Goal: Task Accomplishment & Management: Use online tool/utility

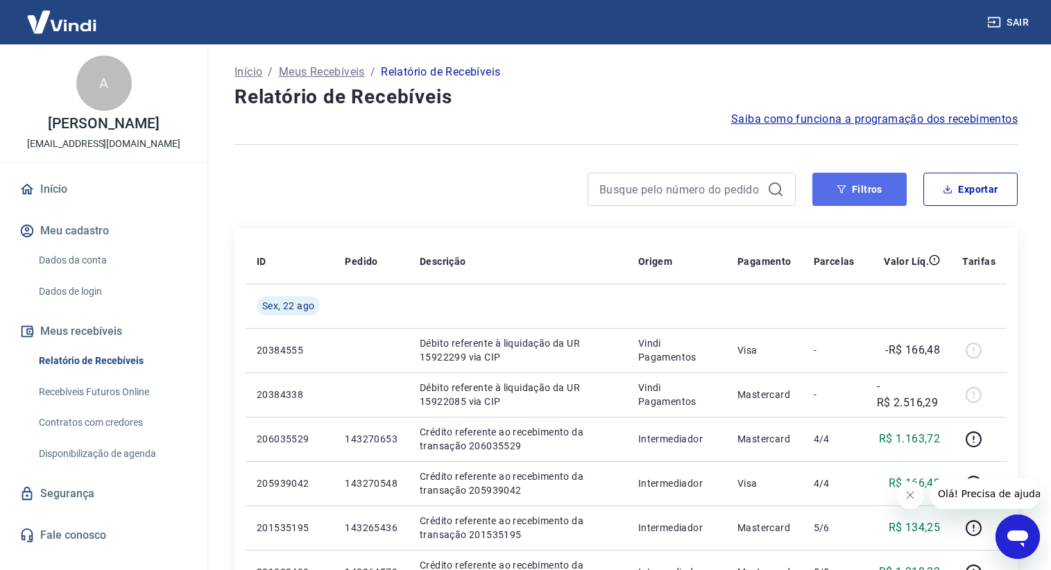
click at [874, 184] on button "Filtros" at bounding box center [859, 189] width 94 height 33
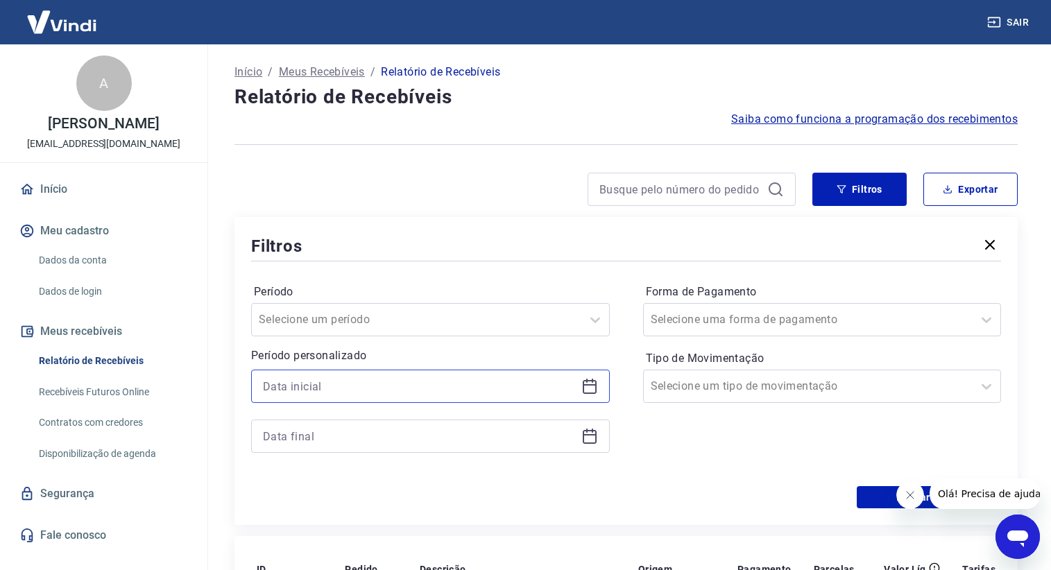
click at [365, 382] on input at bounding box center [419, 386] width 313 height 21
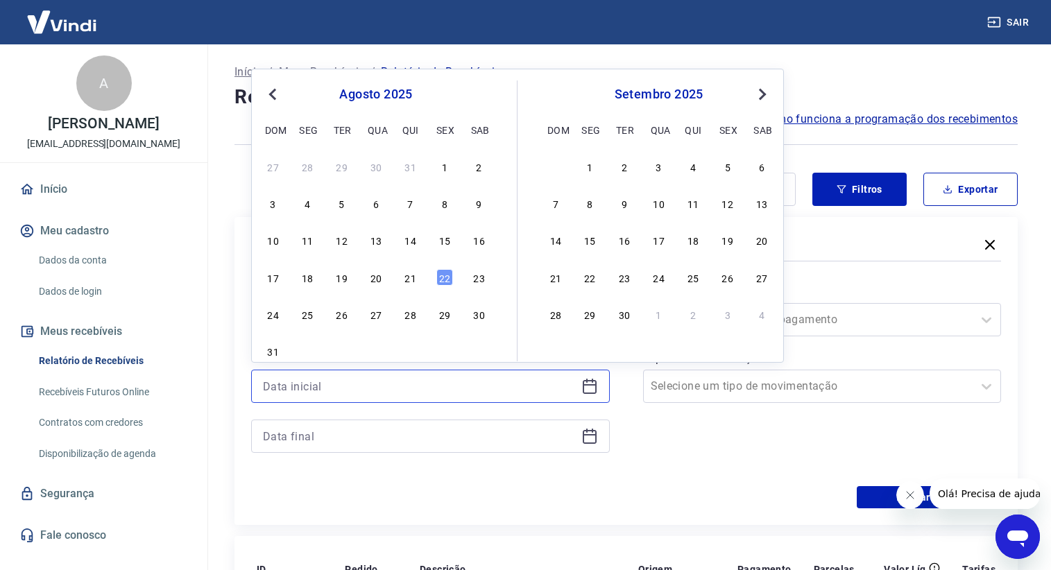
drag, startPoint x: 365, startPoint y: 379, endPoint x: 323, endPoint y: 394, distance: 44.1
click at [323, 395] on input at bounding box center [419, 386] width 313 height 21
click at [443, 279] on div "22" at bounding box center [444, 277] width 17 height 17
click at [370, 438] on input at bounding box center [419, 436] width 313 height 21
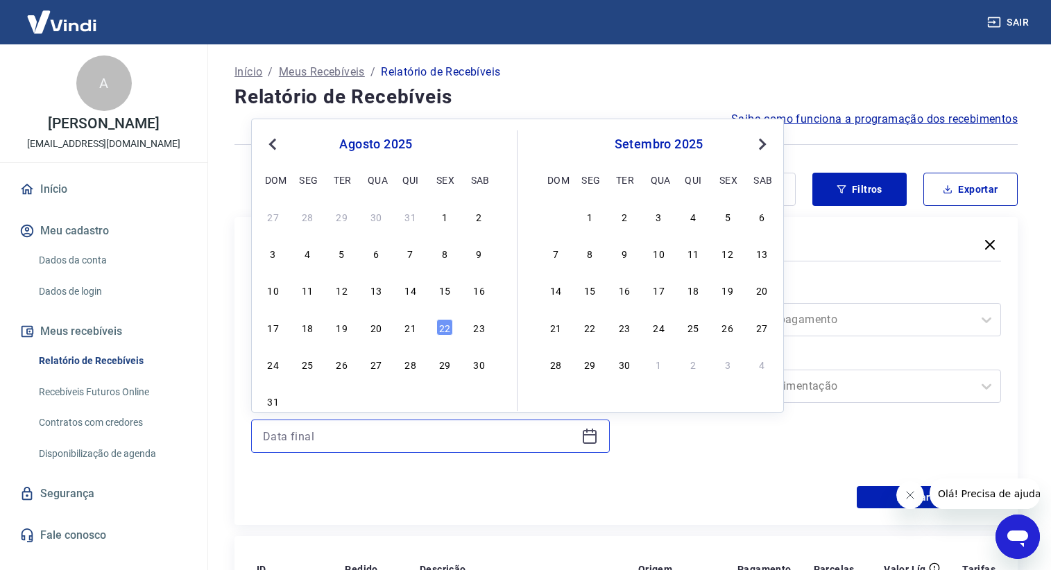
type input "[DATE]"
click at [460, 322] on div "17 18 19 20 21 22 23" at bounding box center [376, 327] width 226 height 20
click at [447, 326] on div "22" at bounding box center [444, 327] width 17 height 17
type input "[DATE]"
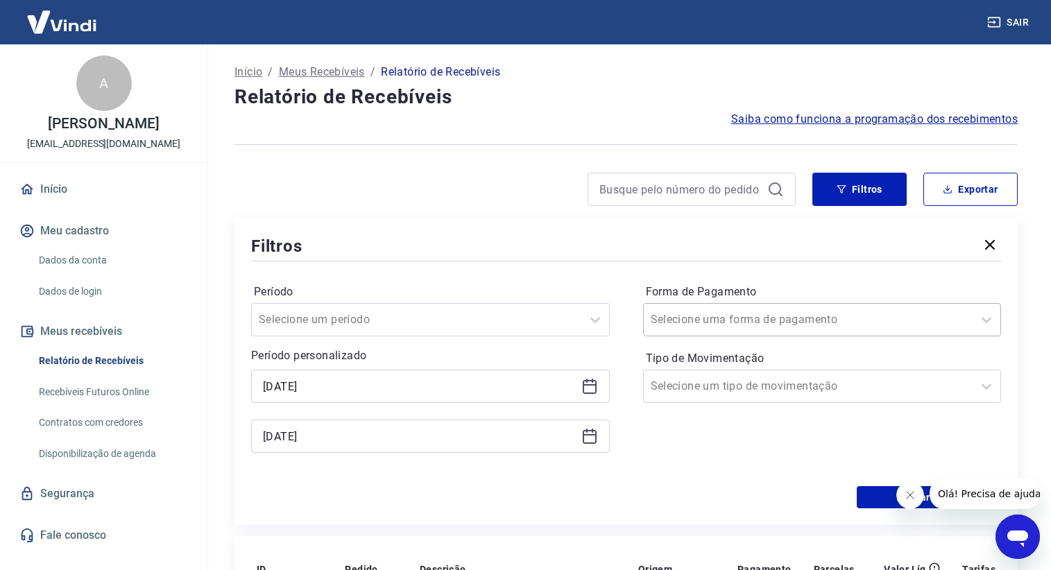
click at [674, 325] on input "Forma de Pagamento" at bounding box center [721, 319] width 140 height 17
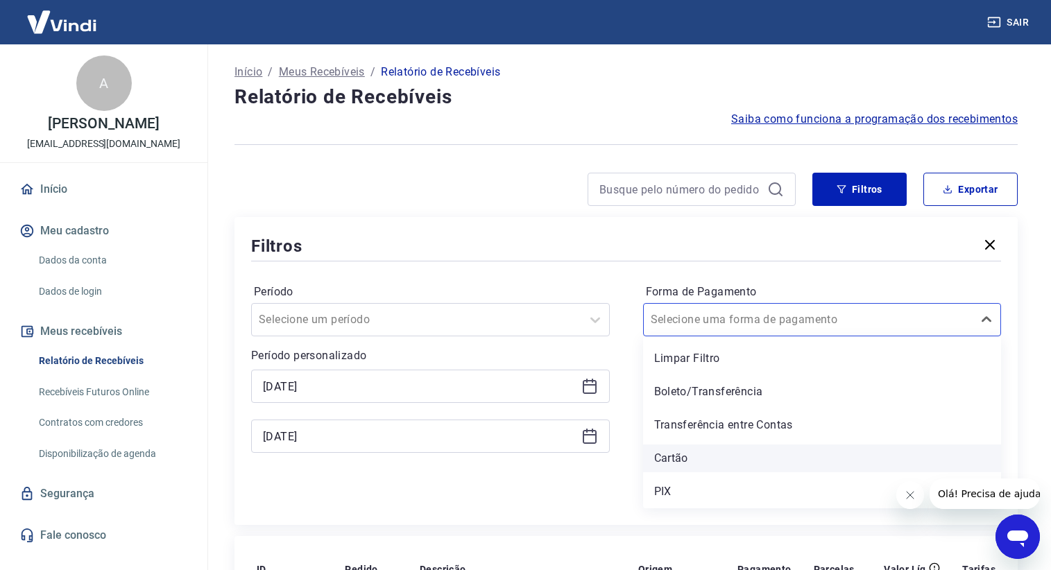
click at [681, 450] on div "Cartão" at bounding box center [822, 459] width 359 height 28
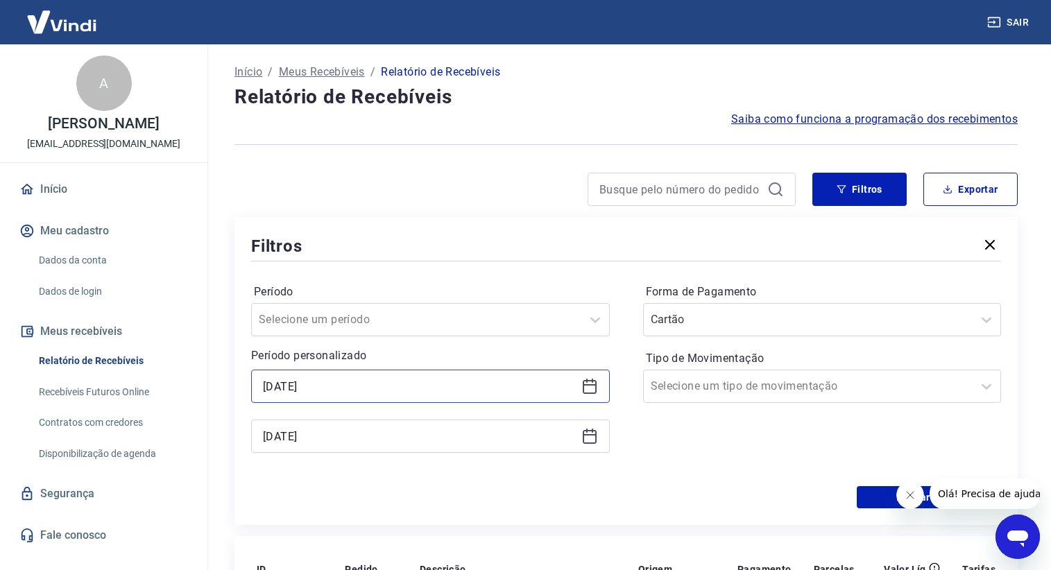
click at [349, 385] on input "[DATE]" at bounding box center [419, 386] width 313 height 21
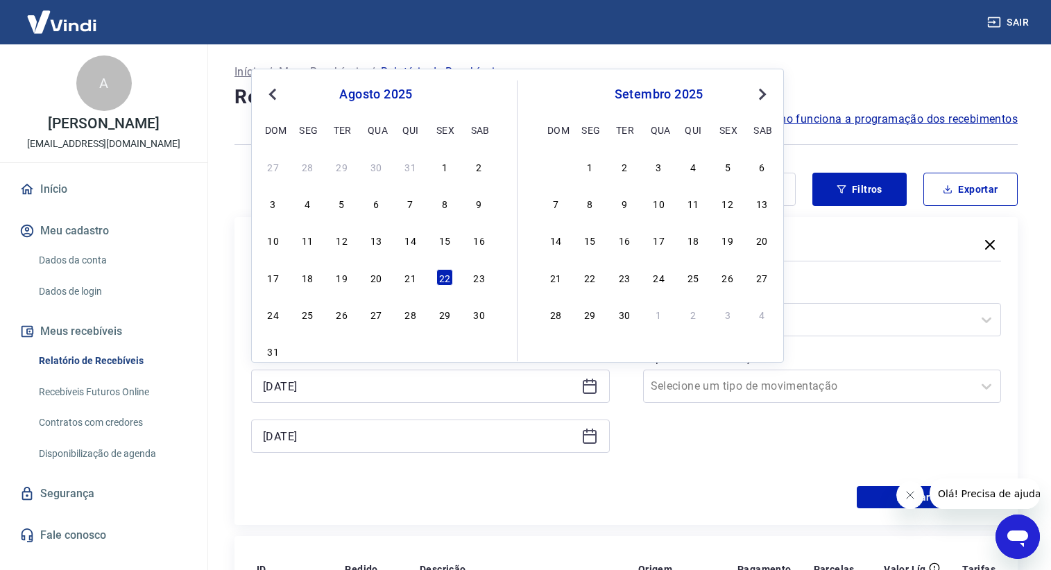
click at [683, 437] on div "Forma de Pagamento Cartão Tipo de Movimentação Selecione um tipo de movimentação" at bounding box center [822, 375] width 359 height 189
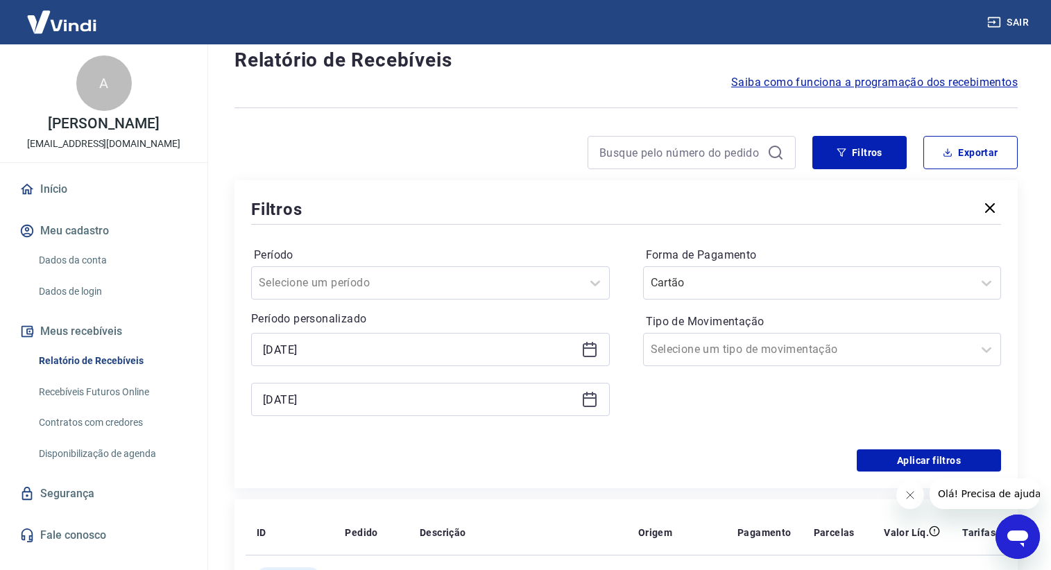
scroll to position [69, 0]
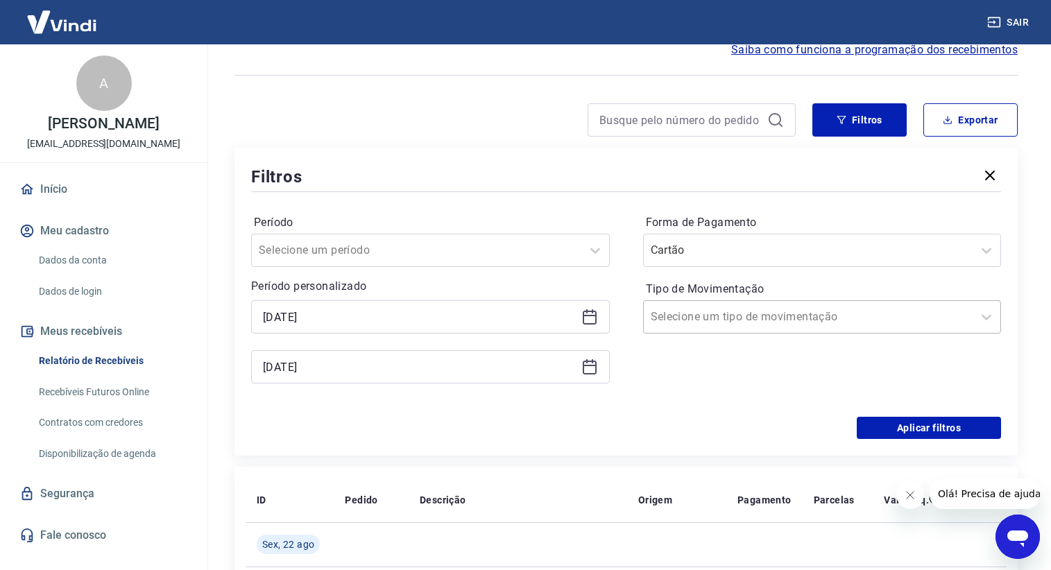
click at [693, 320] on input "Tipo de Movimentação" at bounding box center [721, 317] width 140 height 17
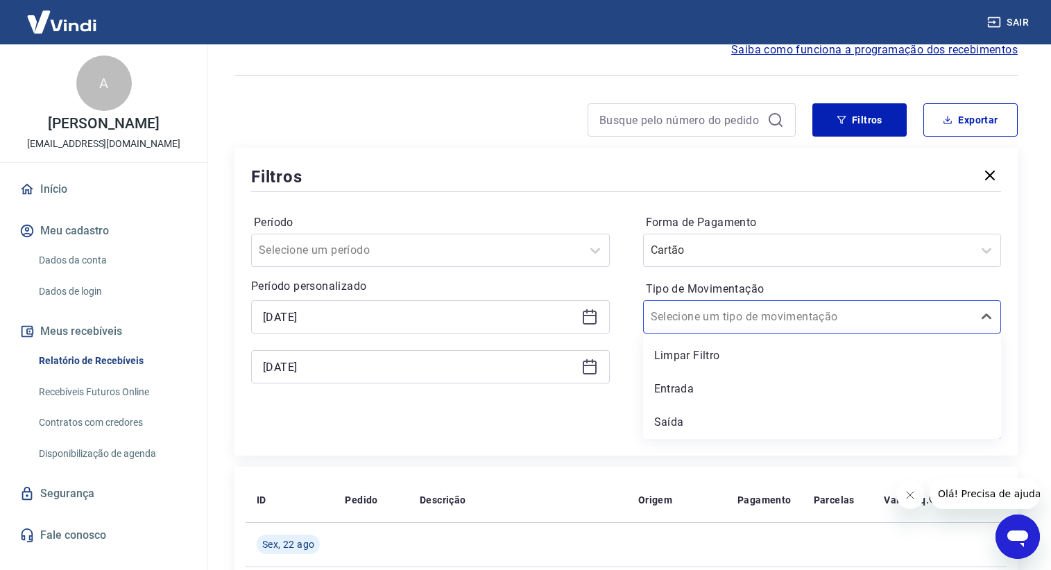
drag, startPoint x: 678, startPoint y: 400, endPoint x: 882, endPoint y: 421, distance: 204.4
click at [678, 398] on div "Entrada" at bounding box center [822, 389] width 359 height 28
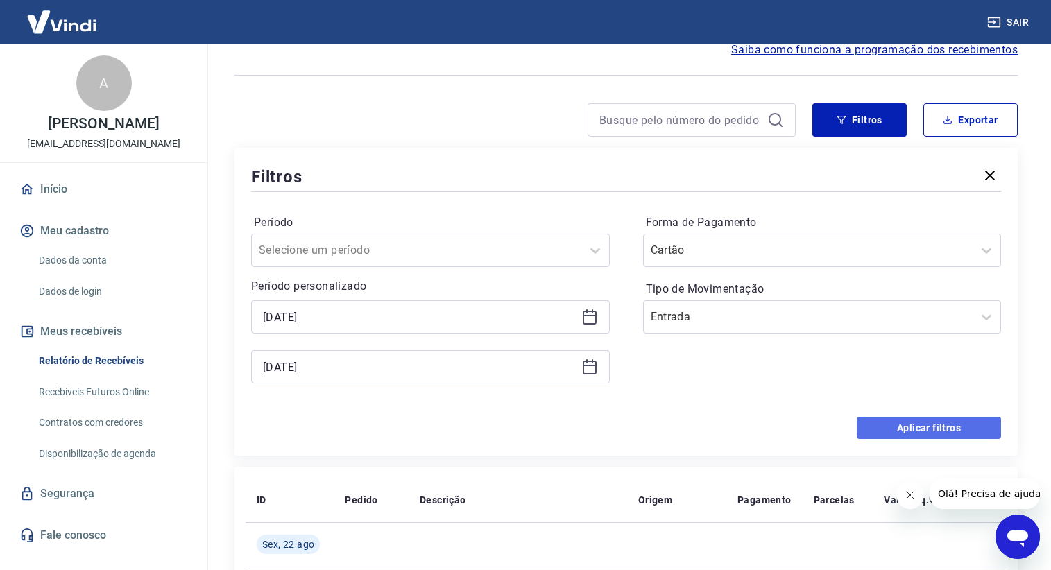
click at [880, 421] on button "Aplicar filtros" at bounding box center [929, 428] width 144 height 22
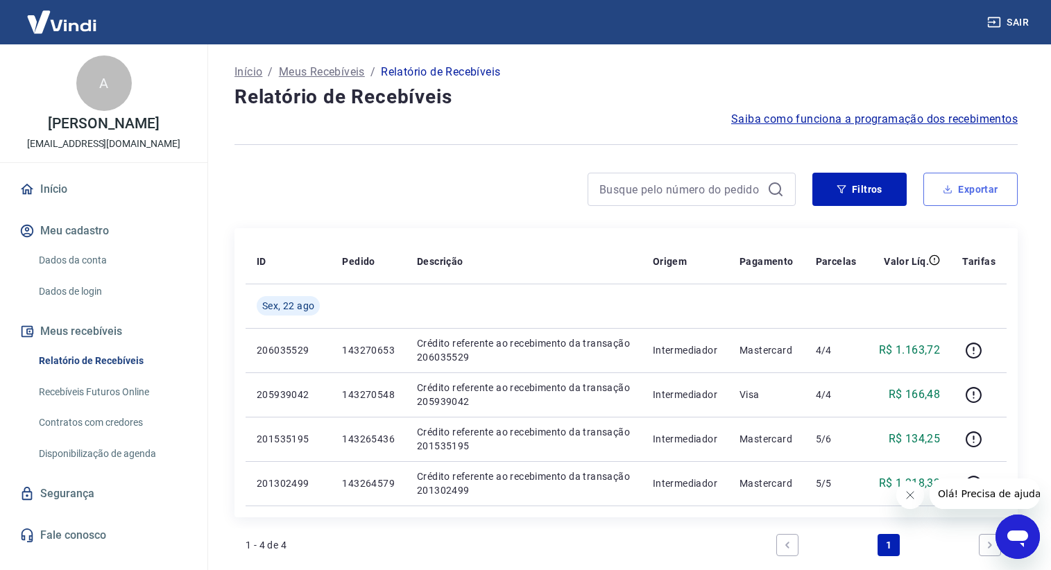
click at [993, 192] on button "Exportar" at bounding box center [970, 189] width 94 height 33
type input "[DATE]"
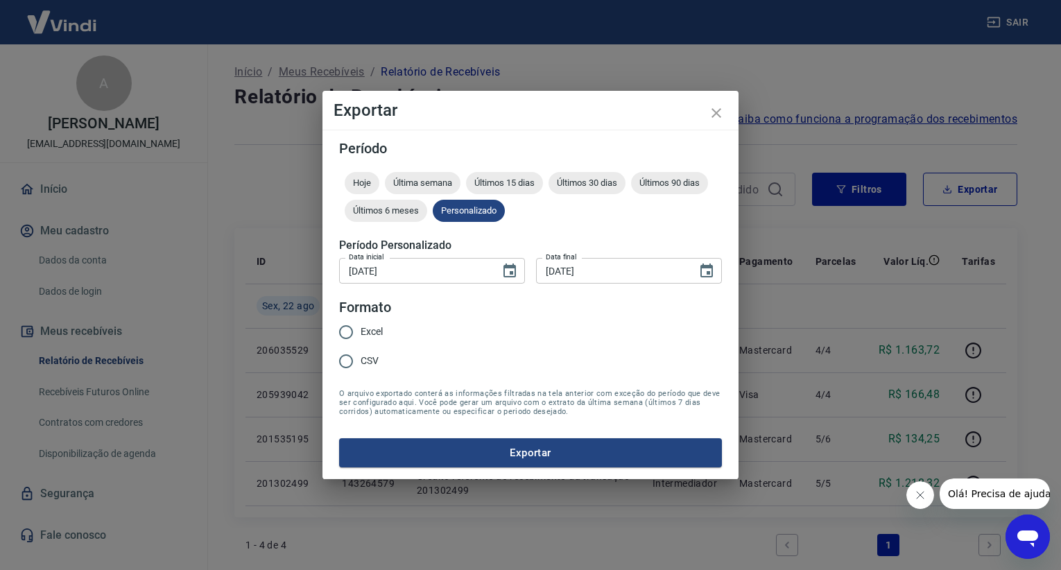
click at [361, 334] on span "Excel" at bounding box center [372, 332] width 22 height 15
click at [361, 334] on input "Excel" at bounding box center [346, 332] width 29 height 29
radio input "true"
click at [445, 443] on button "Exportar" at bounding box center [530, 452] width 383 height 29
